Goal: Find specific page/section: Find specific page/section

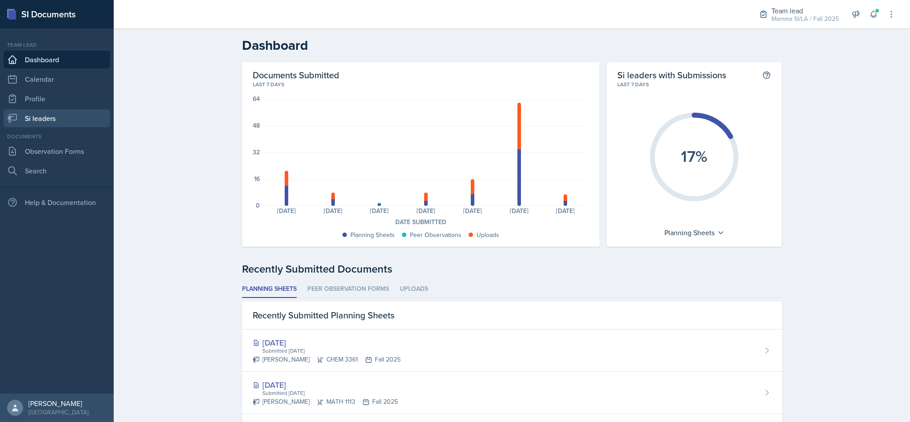
click at [38, 120] on link "Si leaders" at bounding box center [57, 118] width 107 height 18
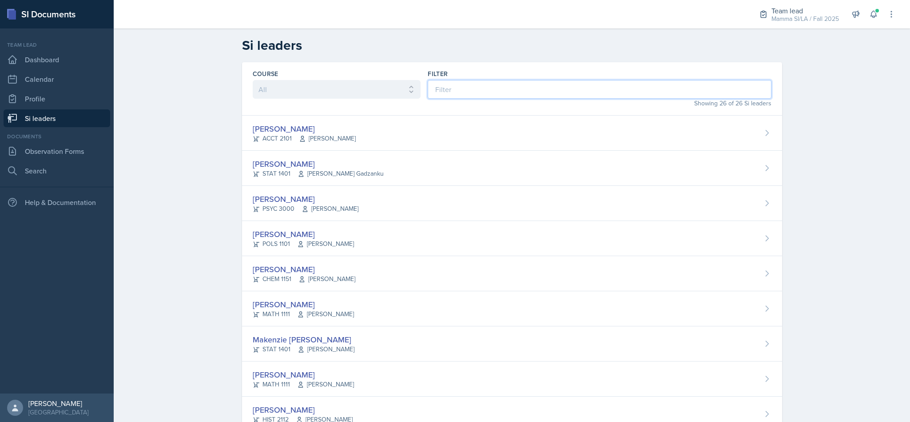
click at [453, 95] on input at bounding box center [599, 89] width 343 height 19
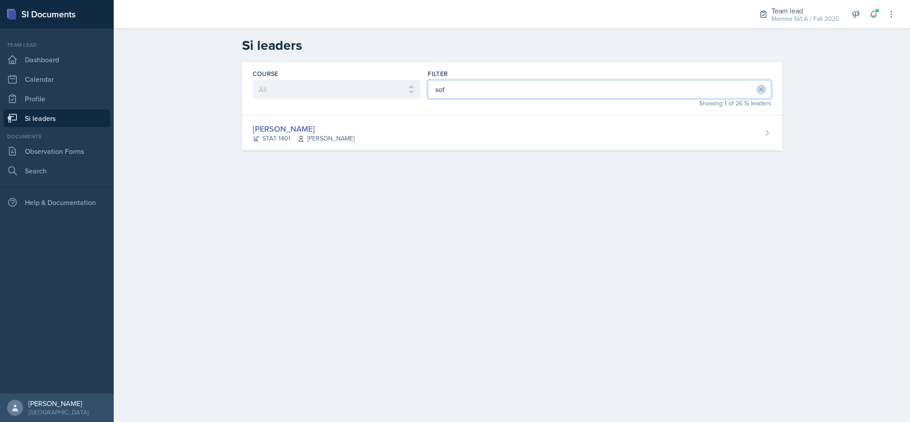
type input "sofi"
click at [468, 117] on div "[PERSON_NAME] STAT 1401 [PERSON_NAME]" at bounding box center [512, 133] width 540 height 35
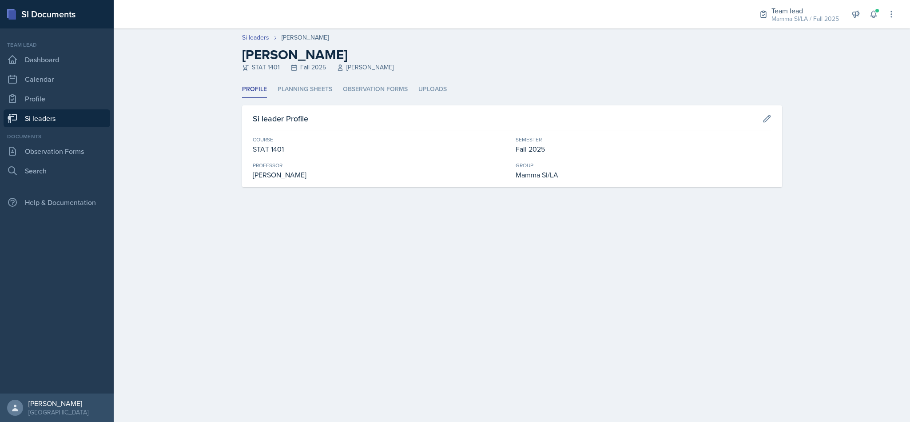
click at [321, 92] on li "Planning Sheets" at bounding box center [305, 89] width 55 height 17
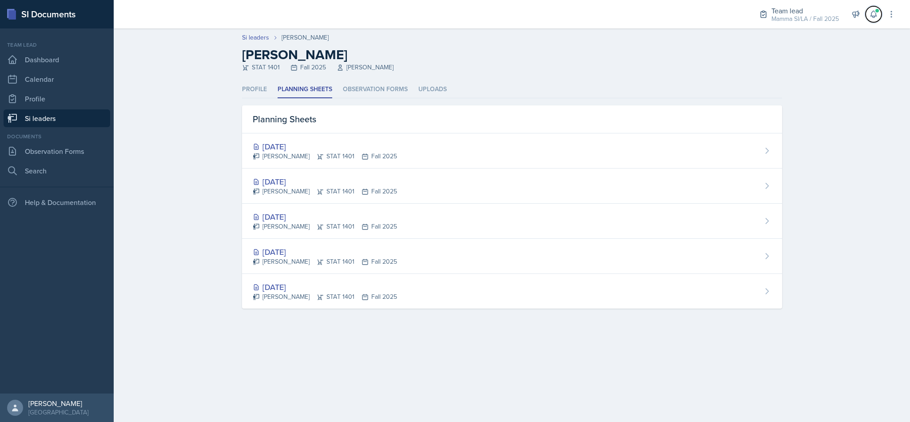
click at [877, 16] on icon at bounding box center [874, 14] width 6 height 7
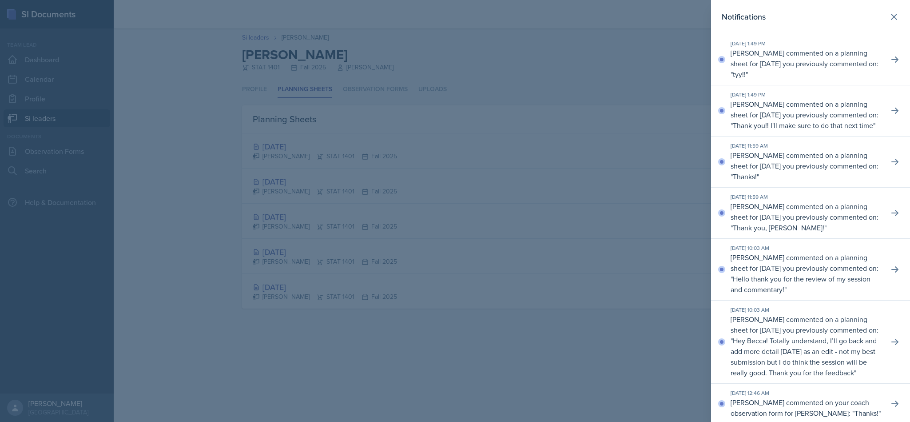
click at [863, 11] on div "Notifications" at bounding box center [811, 17] width 178 height 12
click at [889, 19] on icon at bounding box center [894, 17] width 11 height 11
